Goal: Use online tool/utility: Utilize a website feature to perform a specific function

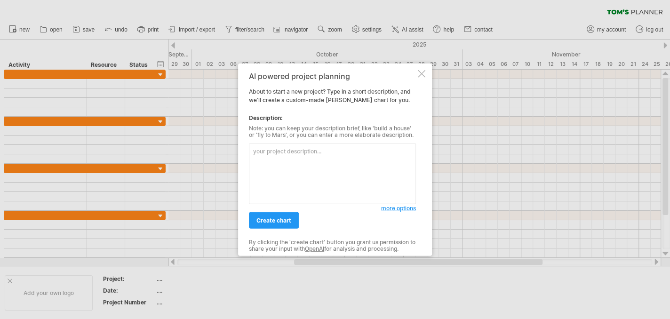
type textarea "[PERSON_NAME]’s Planner (AI Assist)"
click at [288, 151] on textarea "[PERSON_NAME]’s Planner (AI Assist)" at bounding box center [332, 173] width 167 height 61
click at [284, 162] on textarea at bounding box center [332, 173] width 167 height 61
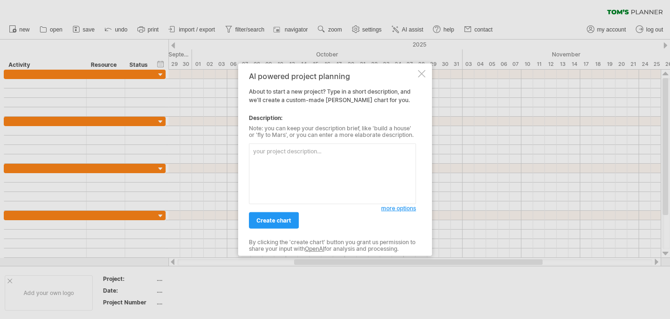
paste textarea "[PERSON_NAME]’s Planner (AI Assist)"
click at [290, 155] on textarea "[PERSON_NAME]’s Planner (AI Assist)" at bounding box center [332, 173] width 167 height 61
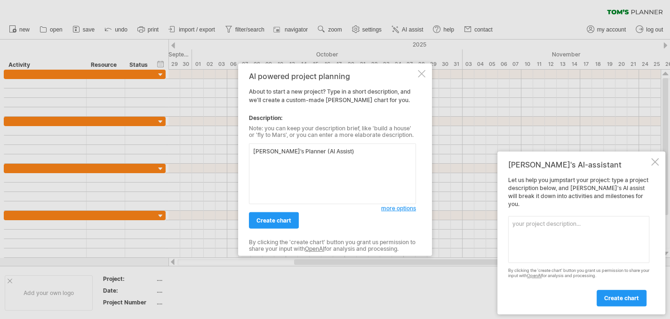
paste textarea "Loremi dol sitamet con adipi Elits d eiusmo te inc utlaboreet dolor. Magnaa eni…"
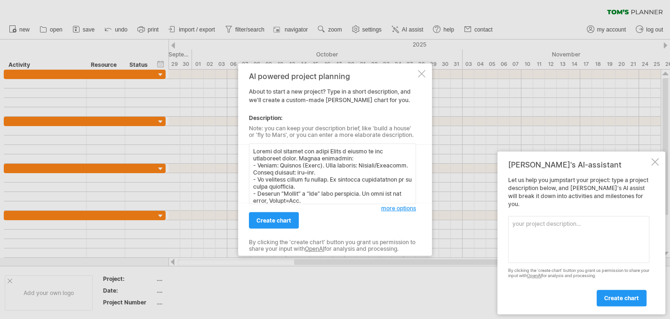
scroll to position [1323, 0]
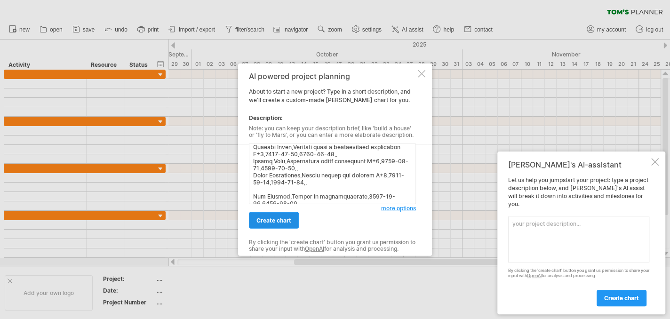
type textarea "Loremi dol sitamet con adipi Elits d eiusmo te inc utlaboreet dolor. Magnaa eni…"
click at [271, 219] on span "create chart" at bounding box center [273, 220] width 35 height 7
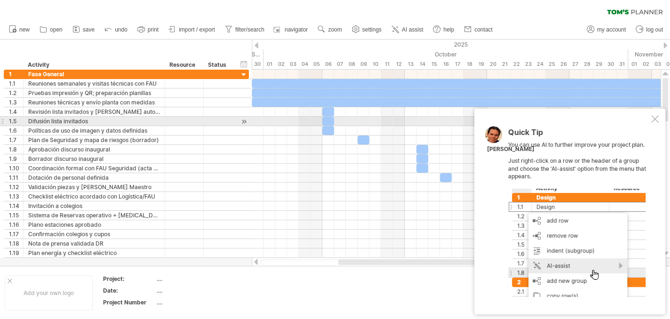
click at [655, 119] on div at bounding box center [655, 119] width 8 height 8
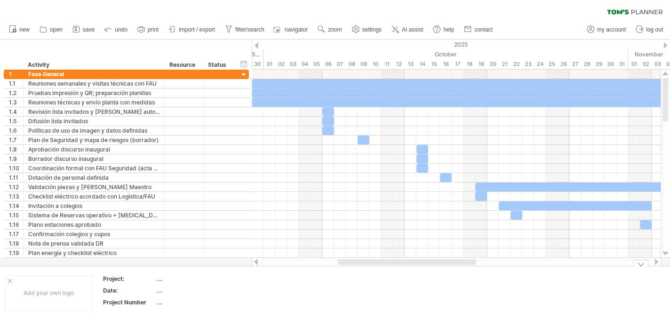
drag, startPoint x: 358, startPoint y: 260, endPoint x: 358, endPoint y: 267, distance: 6.6
click at [358, 267] on div "Trying to reach [DOMAIN_NAME] Connected again... 0% clear filter new 1" at bounding box center [335, 159] width 670 height 319
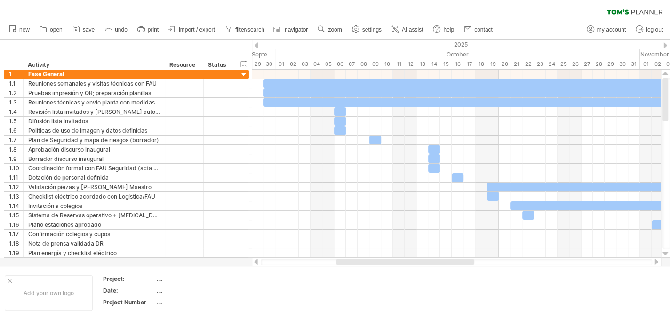
click at [360, 261] on div at bounding box center [405, 262] width 138 height 6
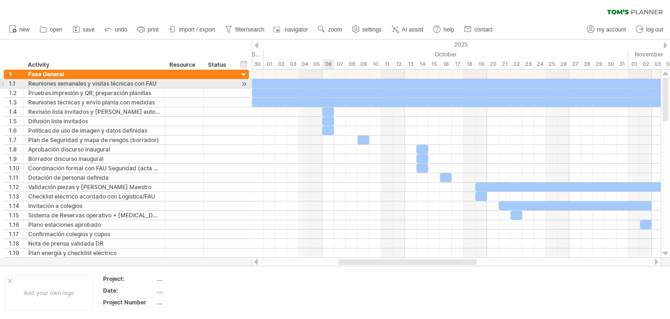
click at [325, 80] on div at bounding box center [551, 83] width 599 height 9
click at [245, 84] on div at bounding box center [243, 84] width 9 height 10
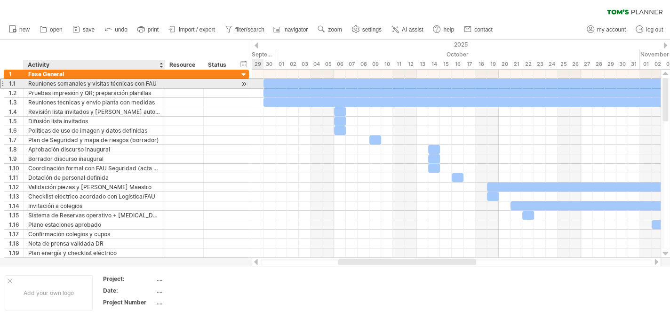
click at [142, 85] on div "Reuniones semanales y visitas técnicas con FAU" at bounding box center [94, 83] width 132 height 9
click at [16, 83] on div "1.1" at bounding box center [16, 83] width 14 height 9
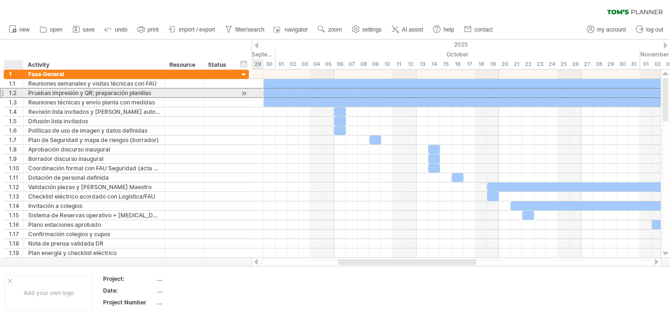
click at [14, 94] on div "1.2" at bounding box center [16, 92] width 14 height 9
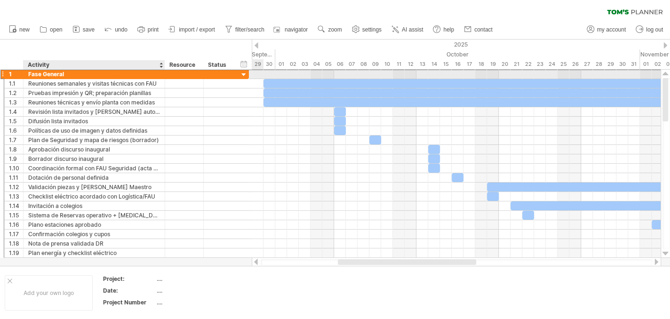
click at [35, 73] on div "Fase General" at bounding box center [94, 74] width 132 height 9
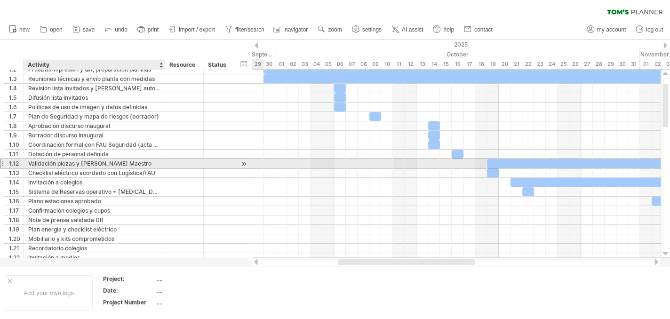
click at [58, 162] on div "Validación piezas y [PERSON_NAME] Maestro" at bounding box center [94, 163] width 132 height 9
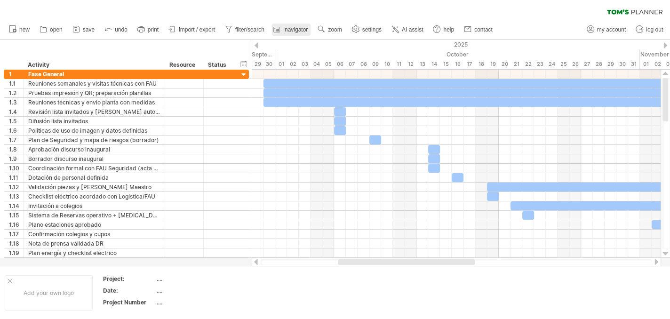
click at [290, 32] on span "navigator" at bounding box center [295, 29] width 23 height 7
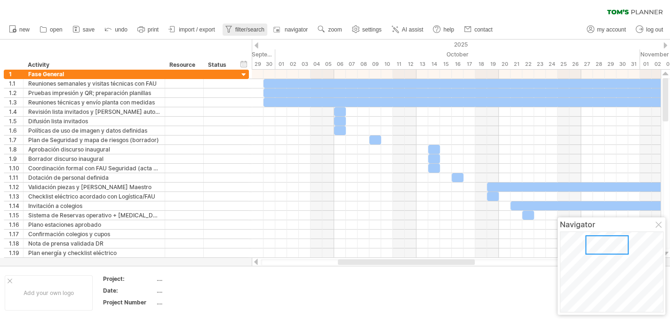
click at [247, 32] on span "filter/search" at bounding box center [249, 29] width 29 height 7
type input "**********"
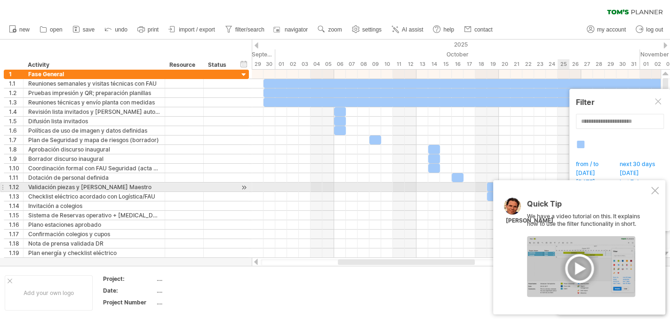
click at [654, 187] on div at bounding box center [655, 191] width 8 height 8
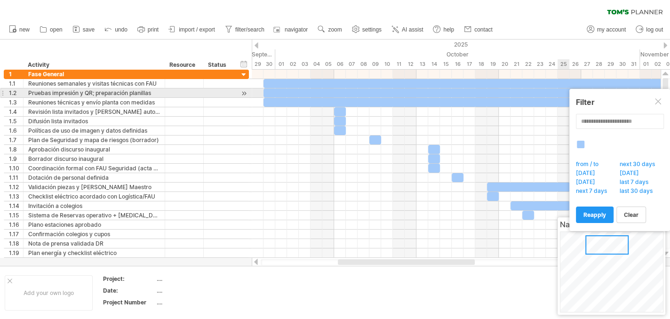
click at [658, 98] on div at bounding box center [658, 102] width 8 height 8
